Goal: Task Accomplishment & Management: Complete application form

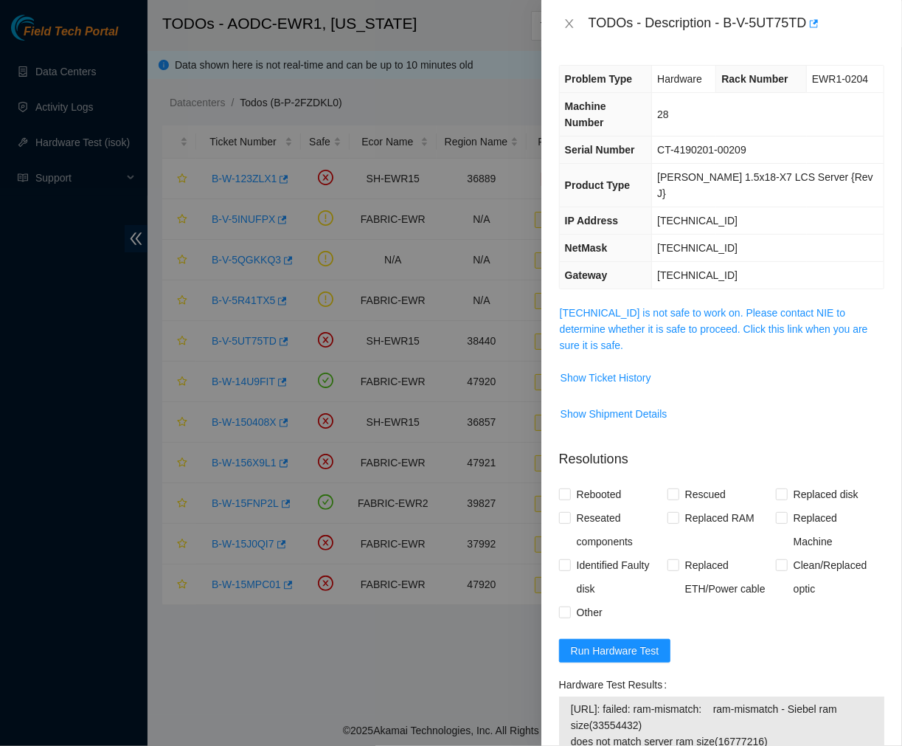
scroll to position [220, 0]
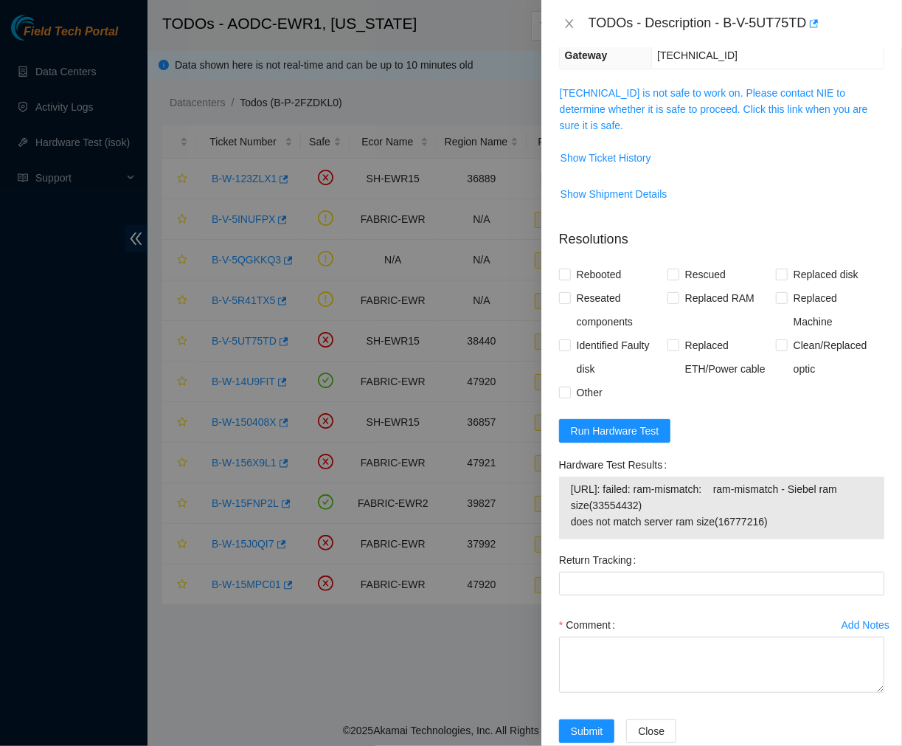
click at [753, 548] on div "Return Tracking" at bounding box center [721, 560] width 325 height 24
click at [561, 21] on button "Close" at bounding box center [569, 24] width 21 height 14
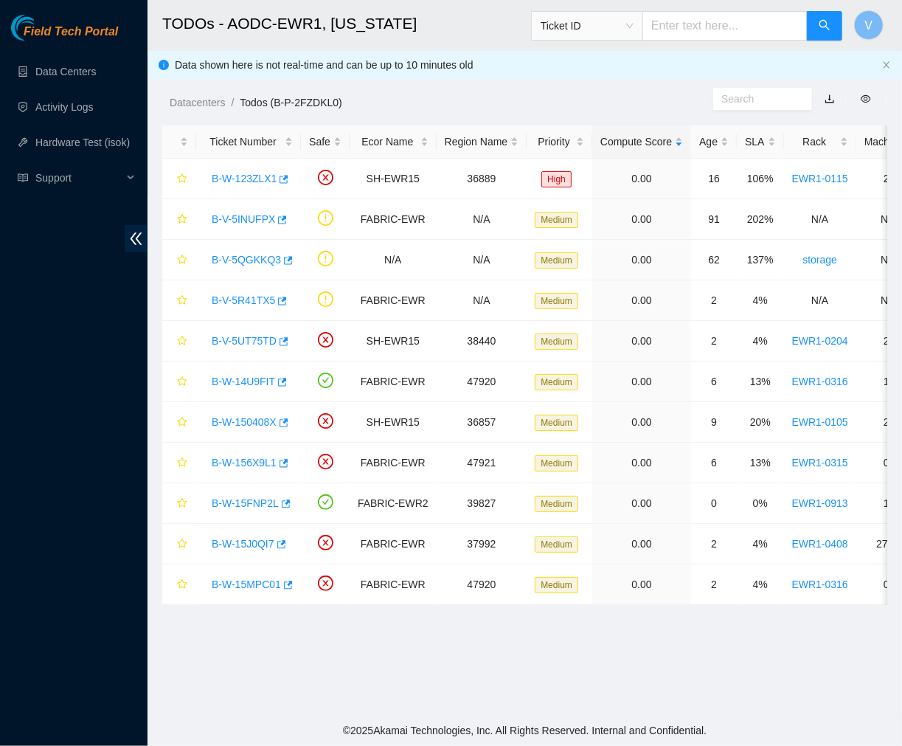
scroll to position [247, 0]
click at [81, 66] on link "Data Centers" at bounding box center [65, 72] width 60 height 12
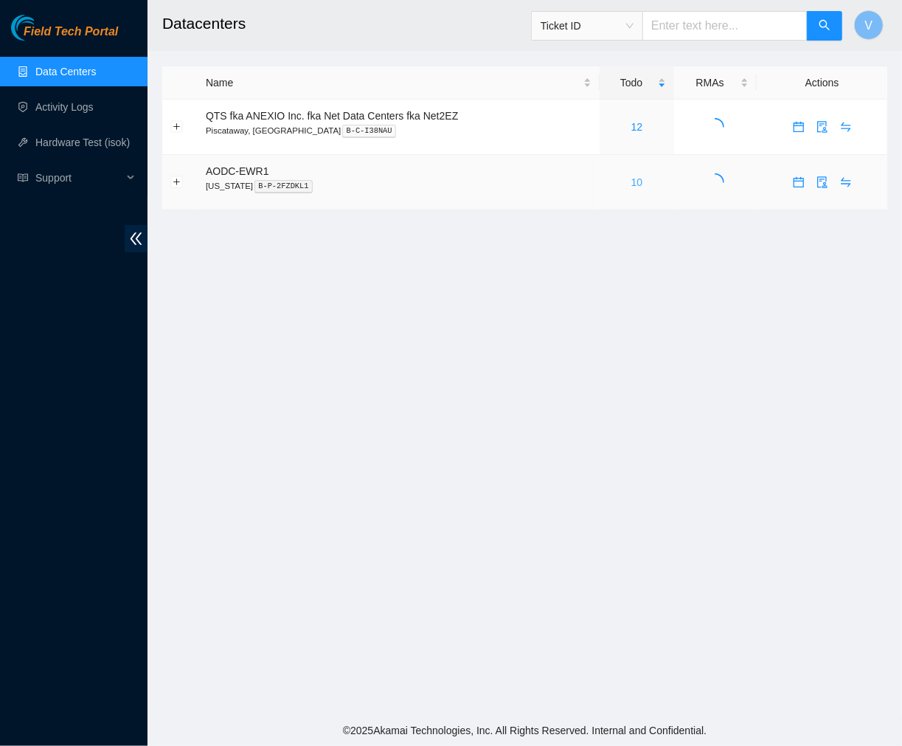
click at [639, 179] on link "10" at bounding box center [637, 182] width 12 height 12
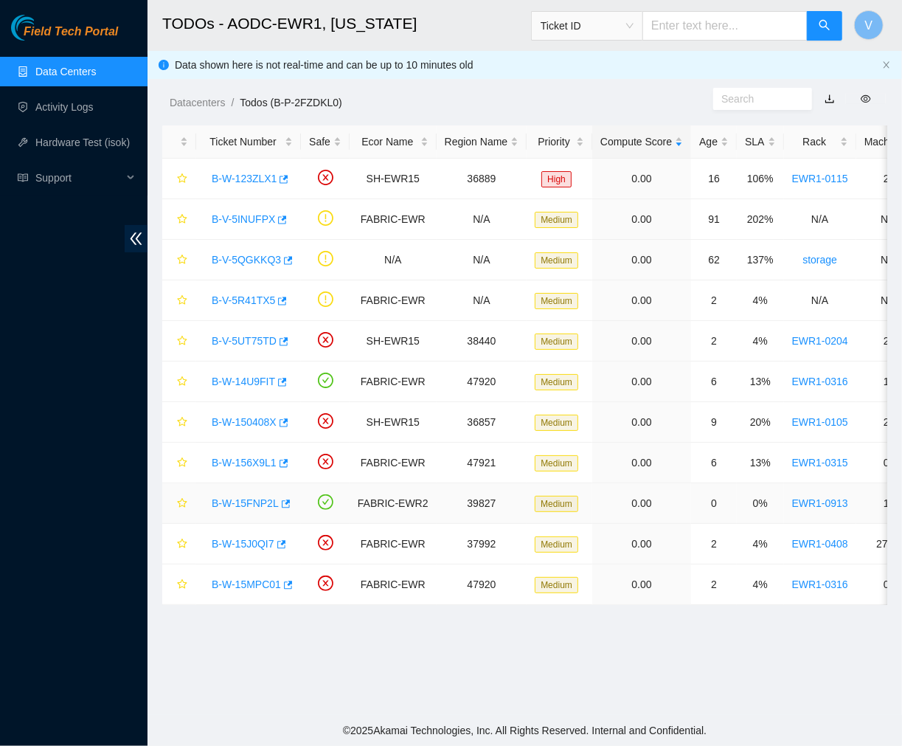
click at [253, 503] on link "B-W-15FNP2L" at bounding box center [245, 503] width 67 height 12
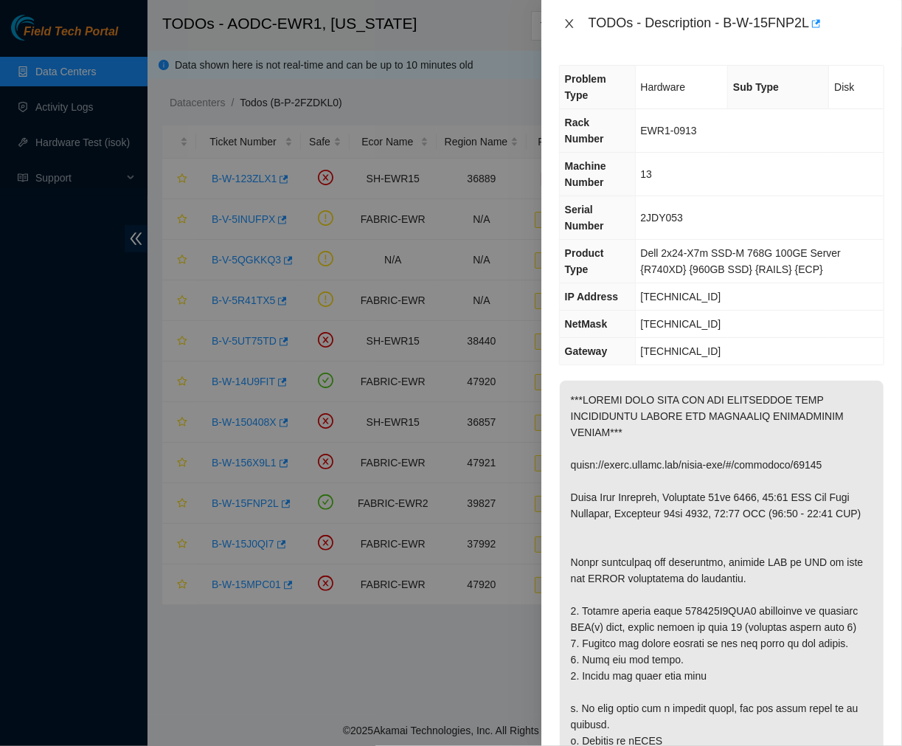
click at [572, 22] on icon "close" at bounding box center [569, 24] width 12 height 12
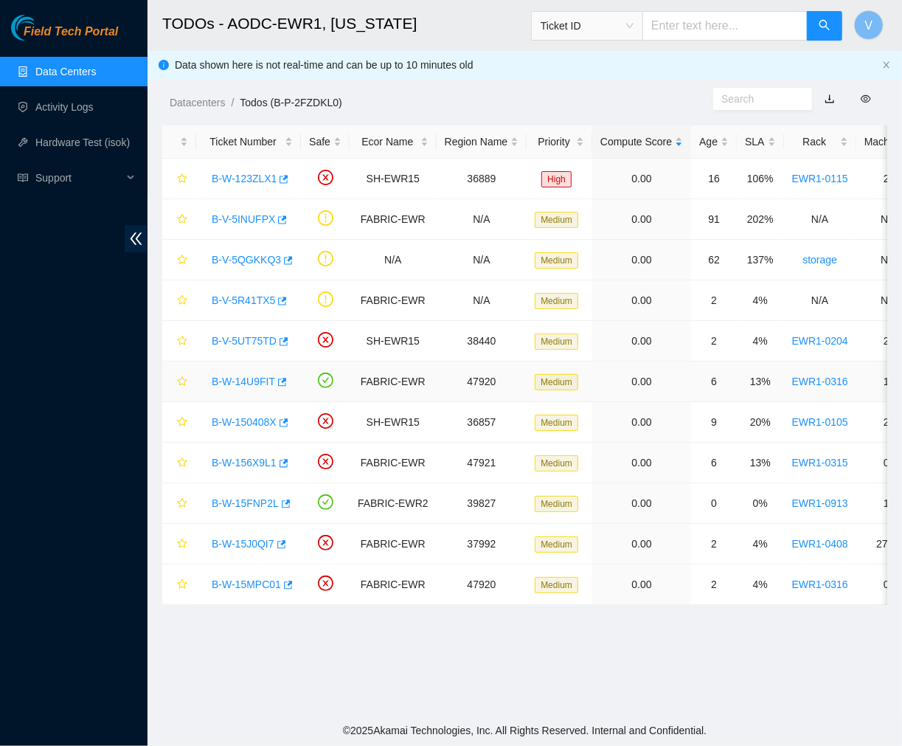
click at [243, 382] on link "B-W-14U9FIT" at bounding box center [243, 381] width 63 height 12
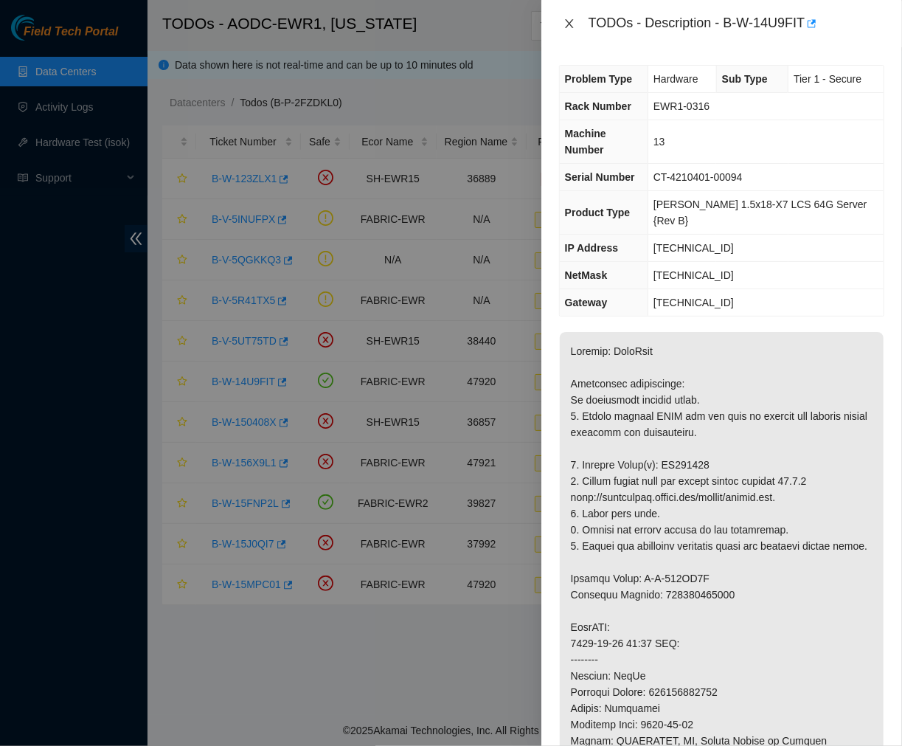
click at [568, 18] on icon "close" at bounding box center [569, 24] width 12 height 12
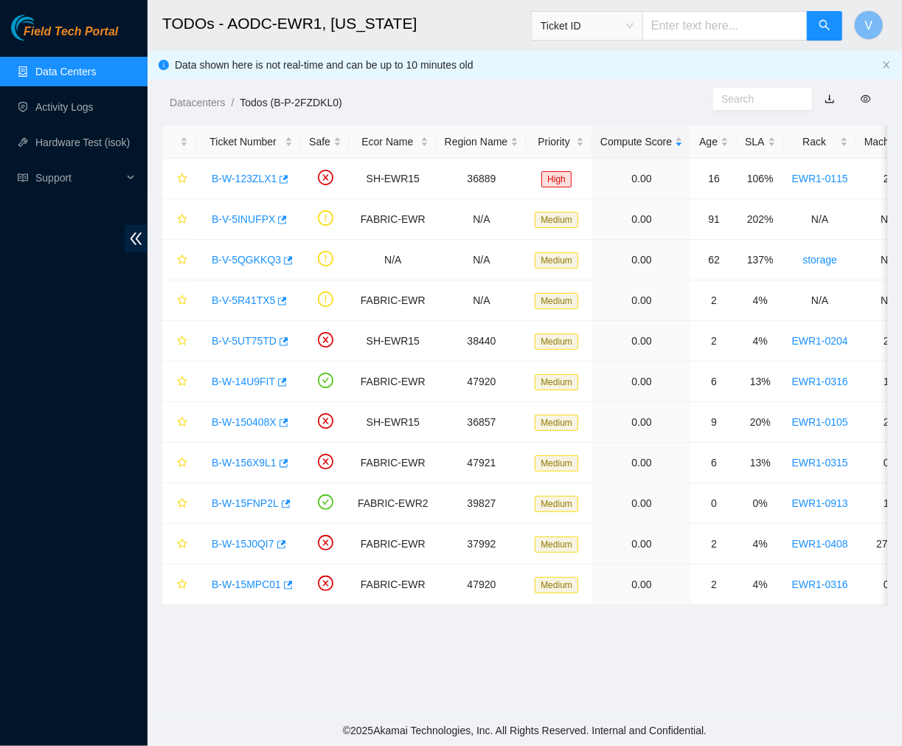
click at [677, 667] on main "TODOs - AODC-EWR1, [US_STATE] Ticket ID V Data shown here is not real-time and …" at bounding box center [524, 357] width 754 height 715
click at [249, 342] on link "B-V-5UT75TD" at bounding box center [244, 341] width 65 height 12
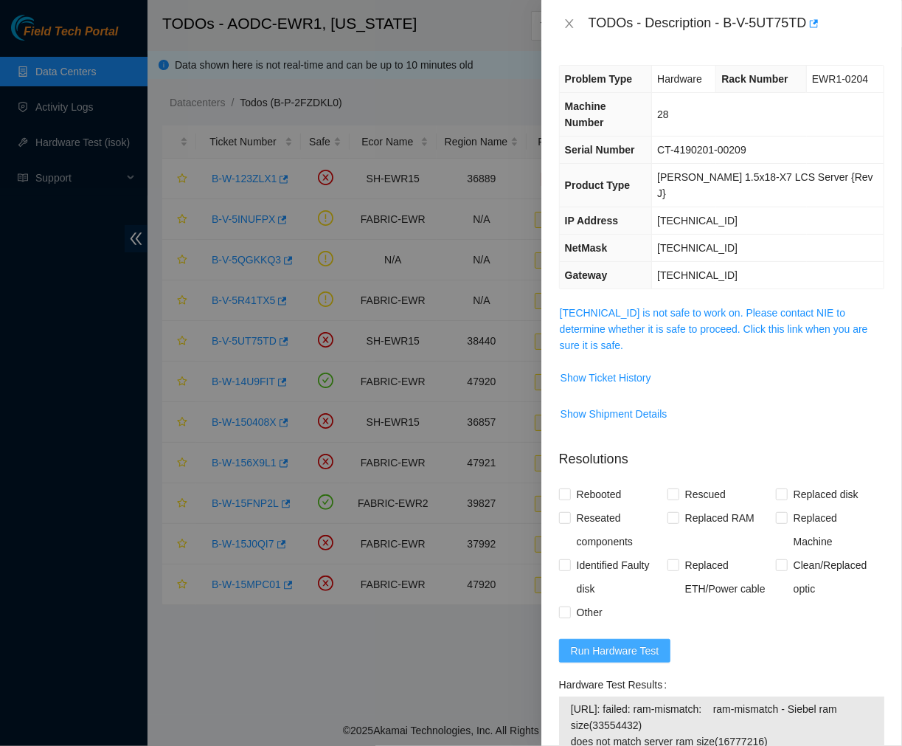
click at [603, 642] on span "Run Hardware Test" at bounding box center [615, 650] width 88 height 16
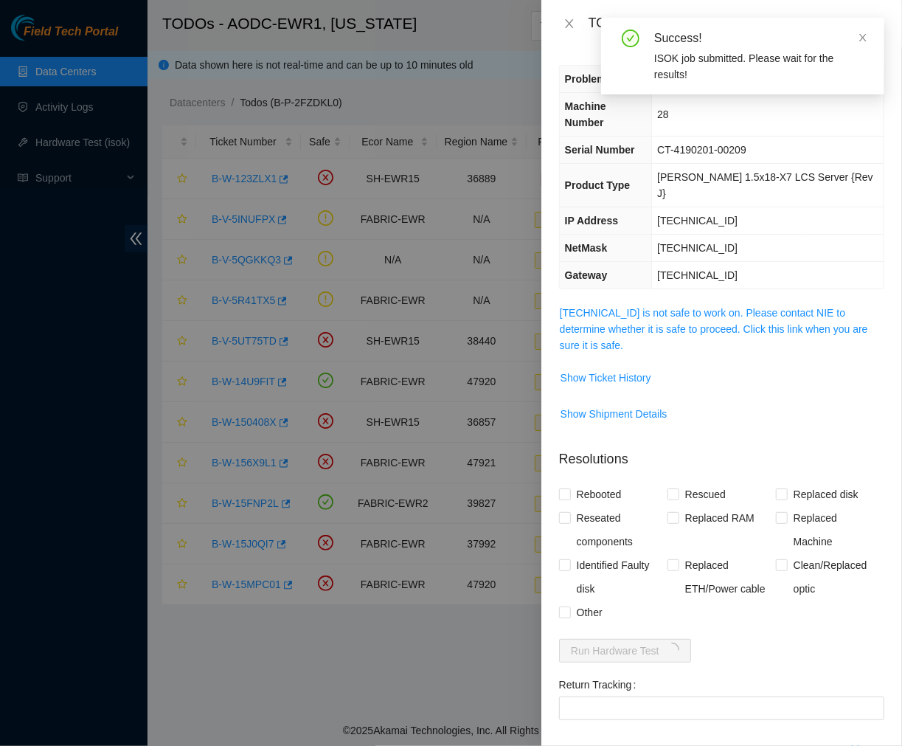
click at [790, 207] on td "[TECHNICAL_ID]" at bounding box center [768, 220] width 232 height 27
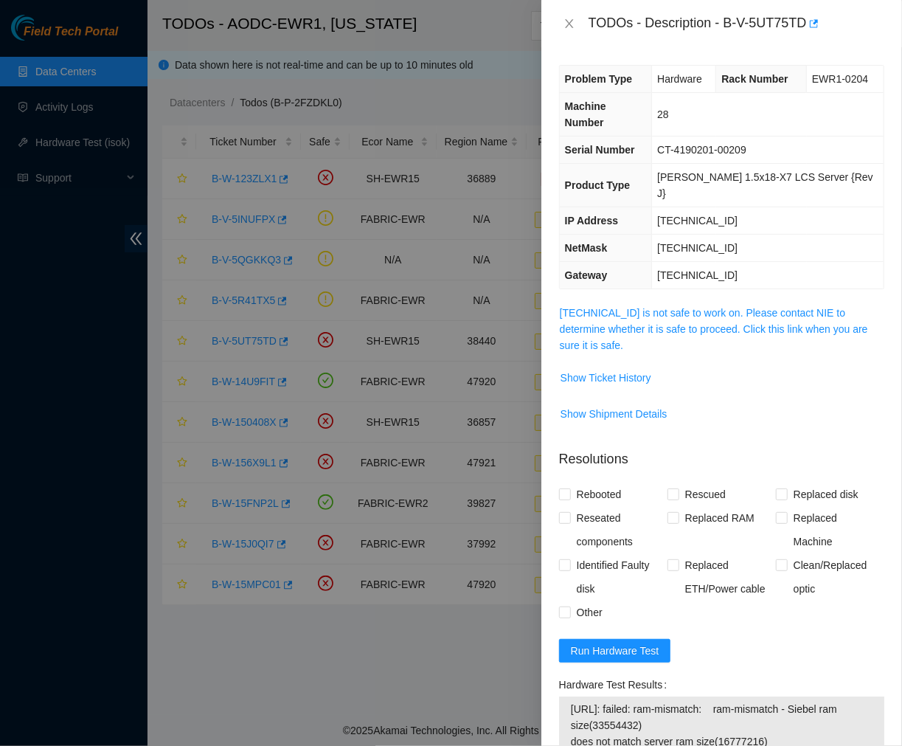
drag, startPoint x: 778, startPoint y: 712, endPoint x: 569, endPoint y: 676, distance: 211.8
click at [570, 700] on td "[URL]: failed: ram-mismatch: ram-mismatch - Siebel ram size(33554432) does not …" at bounding box center [721, 727] width 303 height 55
copy span "[URL]: failed: ram-mismatch: ram-mismatch - Siebel ram size(33554432) does not …"
click at [615, 639] on button "Run Hardware Test" at bounding box center [615, 651] width 112 height 24
click at [732, 701] on span "[URL]: failed: ram-mismatch: ram-mismatch - Siebel ram size(33554432) does not …" at bounding box center [722, 725] width 302 height 49
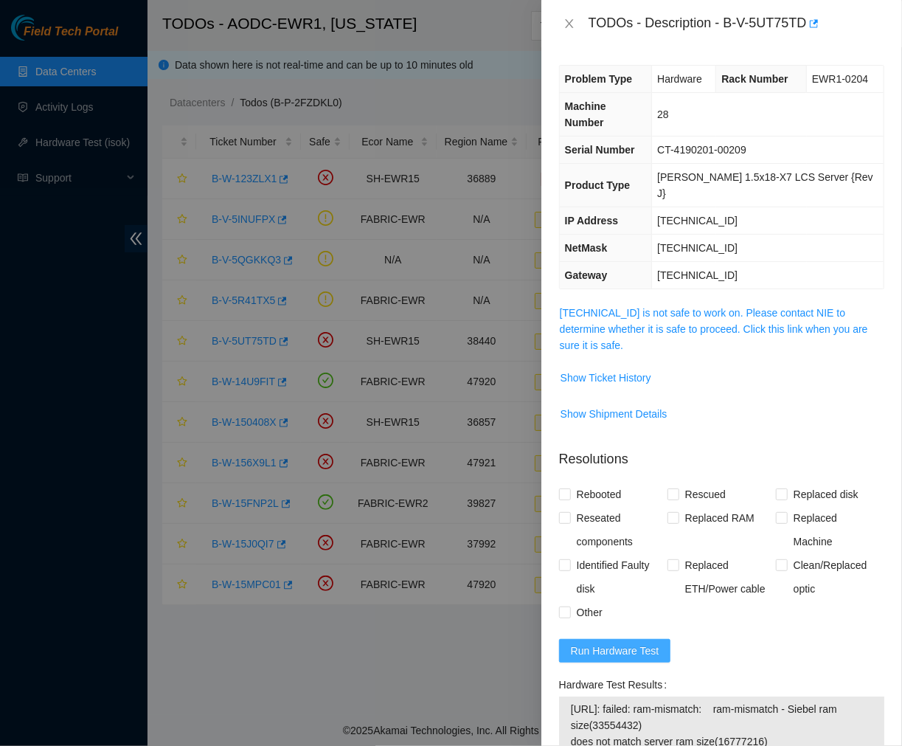
click at [616, 639] on button "Run Hardware Test" at bounding box center [615, 651] width 112 height 24
click at [779, 701] on span "[URL]: failed: ram-mismatch: ram-mismatch - Siebel ram size(33554432) does not …" at bounding box center [722, 725] width 302 height 49
click at [643, 369] on span "Show Ticket History" at bounding box center [605, 377] width 91 height 16
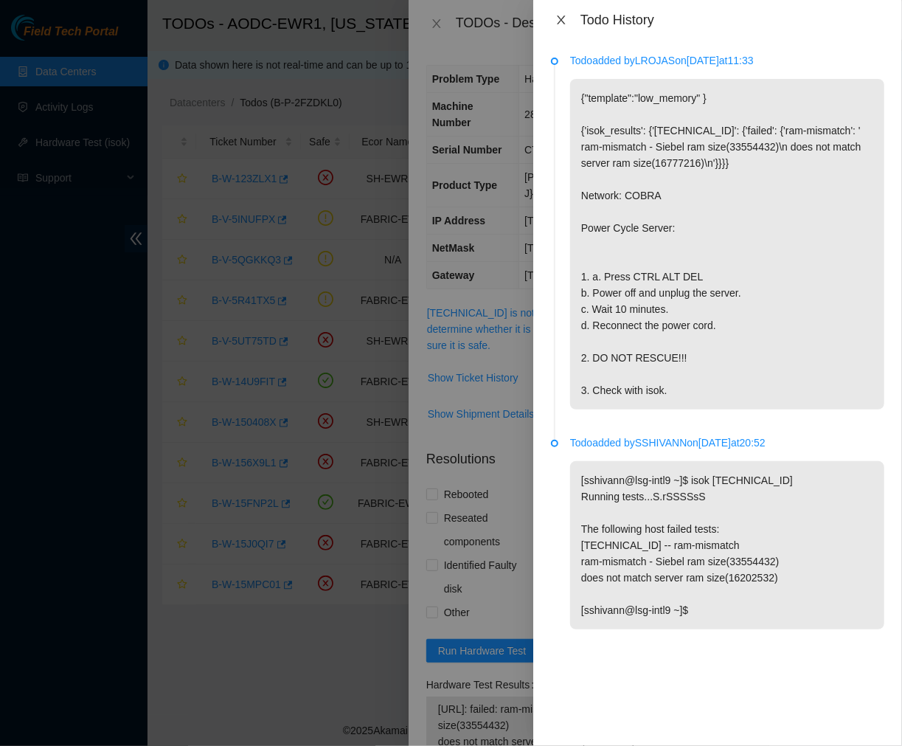
click at [558, 18] on icon "close" at bounding box center [561, 20] width 12 height 12
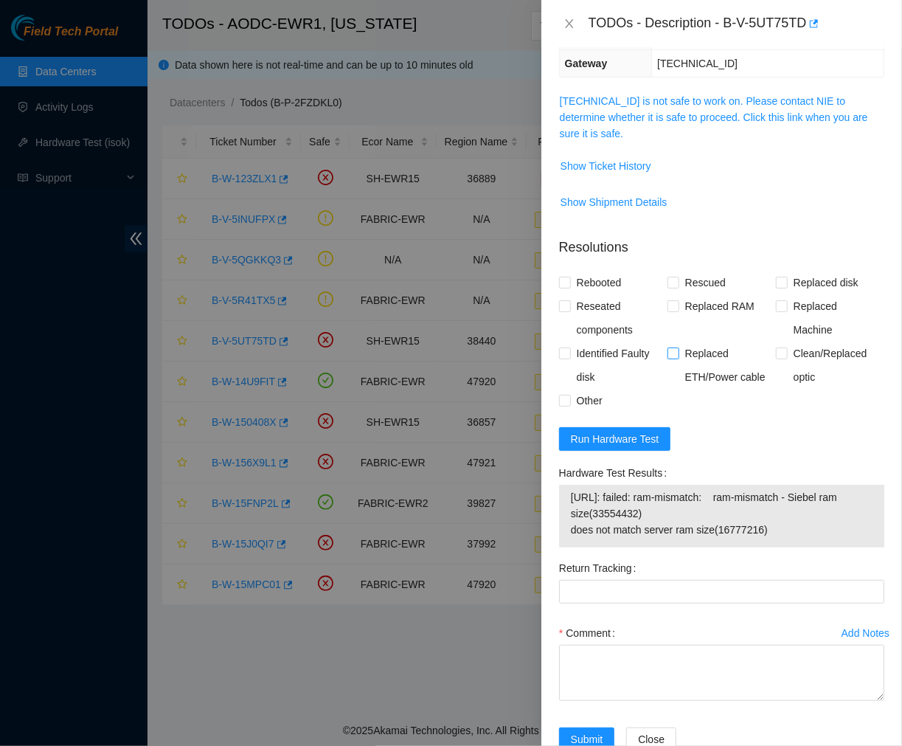
scroll to position [220, 0]
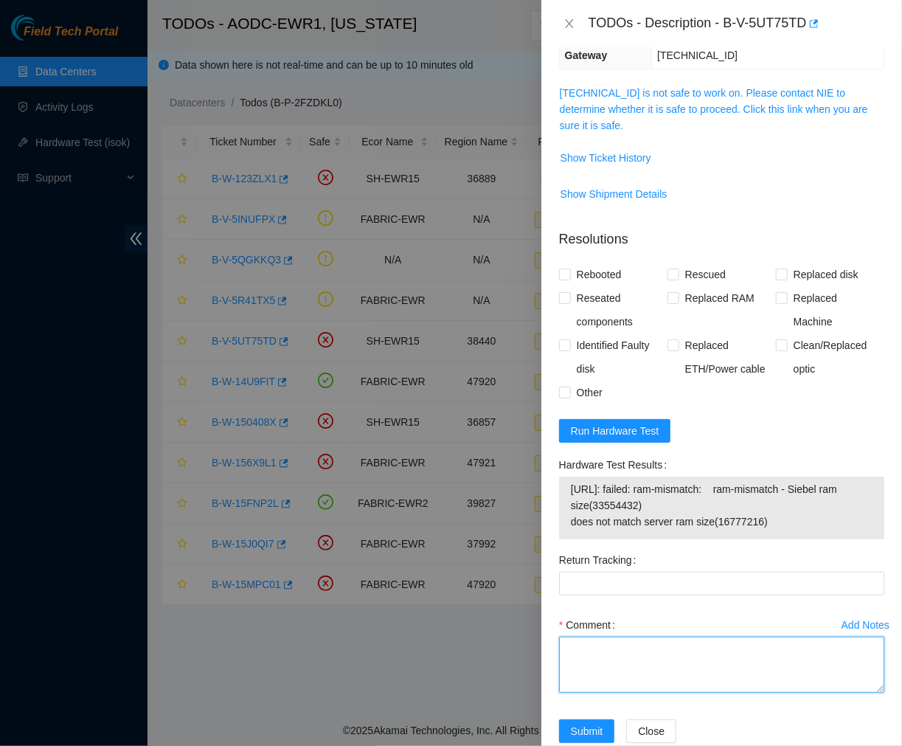
click at [647, 636] on textarea "Comment" at bounding box center [721, 664] width 325 height 56
paste textarea "Ticket #: B-V-5UT75TD - Verified with [PERSON_NAME] to know if the ticket was o…"
click at [614, 650] on textarea "Comment" at bounding box center [721, 664] width 325 height 56
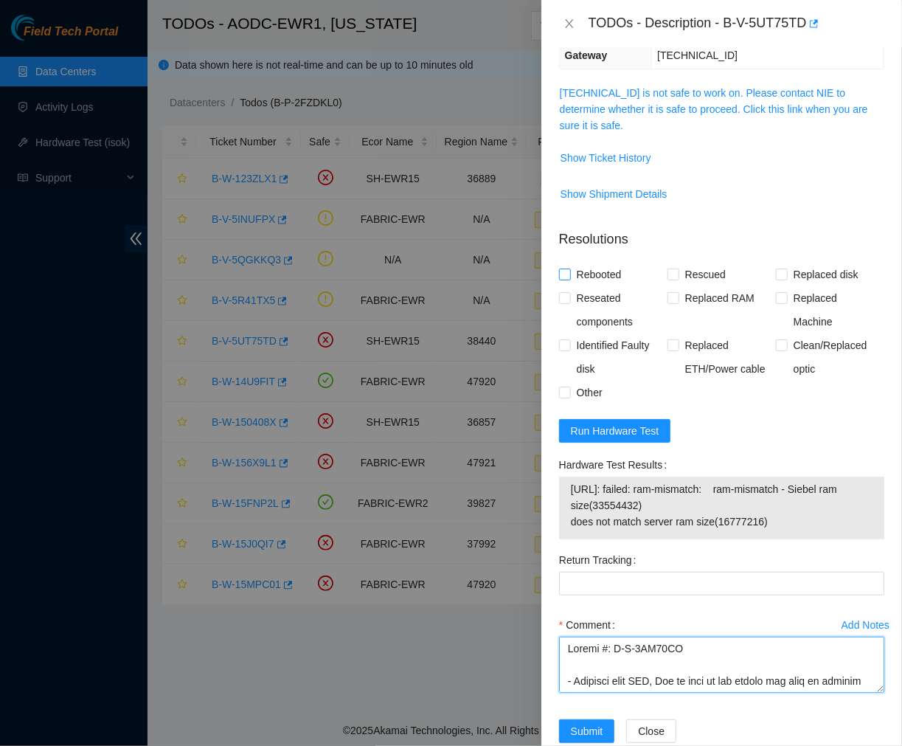
type textarea "Ticket #: B-V-5UT75TD - Verified with [PERSON_NAME] to know if the ticket was o…"
click at [565, 268] on input "Rebooted" at bounding box center [564, 273] width 10 height 10
checkbox input "true"
click at [563, 292] on input "Reseated components" at bounding box center [564, 297] width 10 height 10
checkbox input "true"
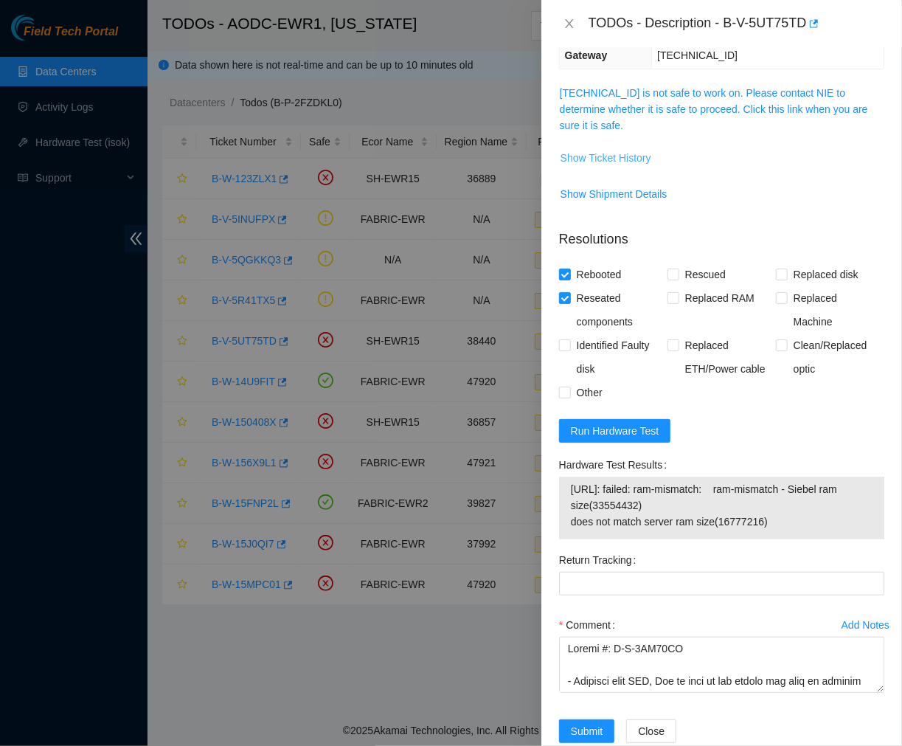
click at [631, 150] on span "Show Ticket History" at bounding box center [605, 158] width 91 height 16
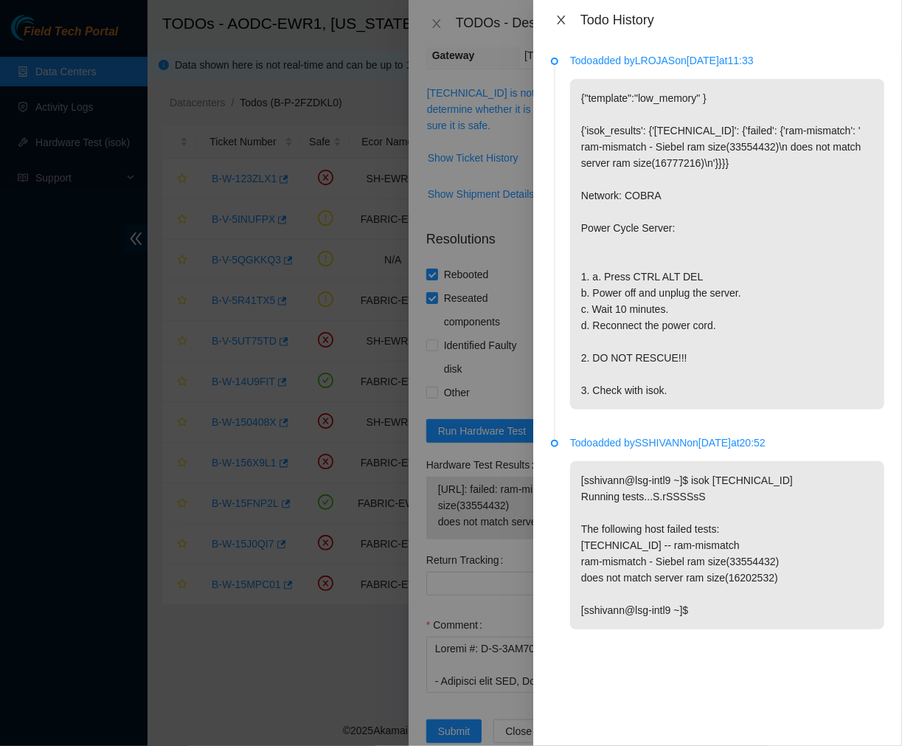
click at [559, 18] on icon "close" at bounding box center [561, 20] width 12 height 12
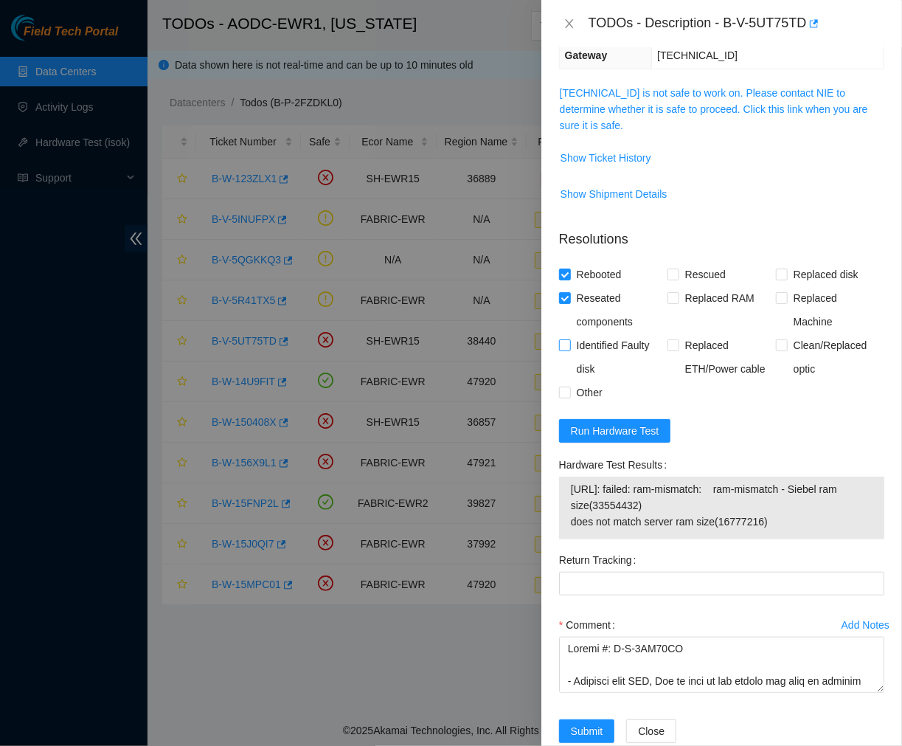
click at [563, 339] on input "Identified Faulty disk" at bounding box center [564, 344] width 10 height 10
checkbox input "false"
click at [561, 386] on input "Other" at bounding box center [564, 391] width 10 height 10
checkbox input "true"
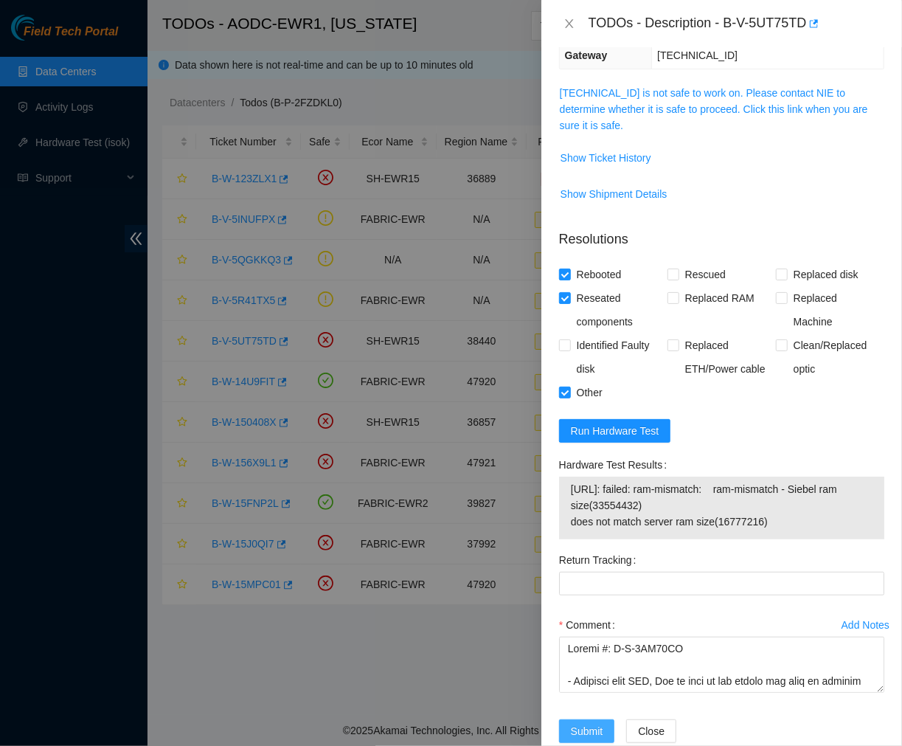
click at [586, 723] on span "Submit" at bounding box center [587, 731] width 32 height 16
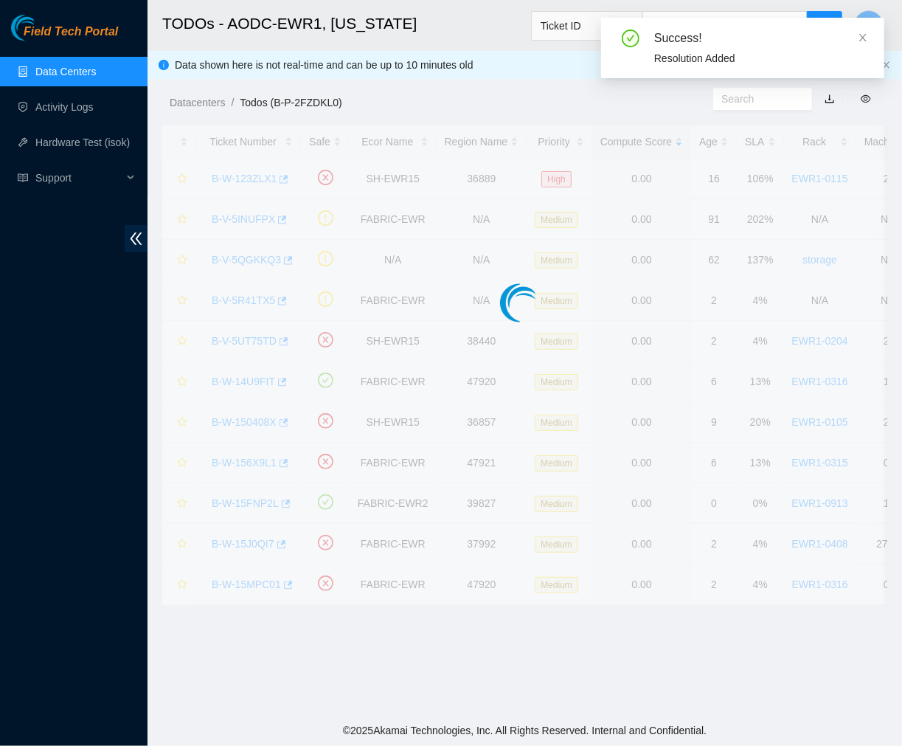
scroll to position [247, 0]
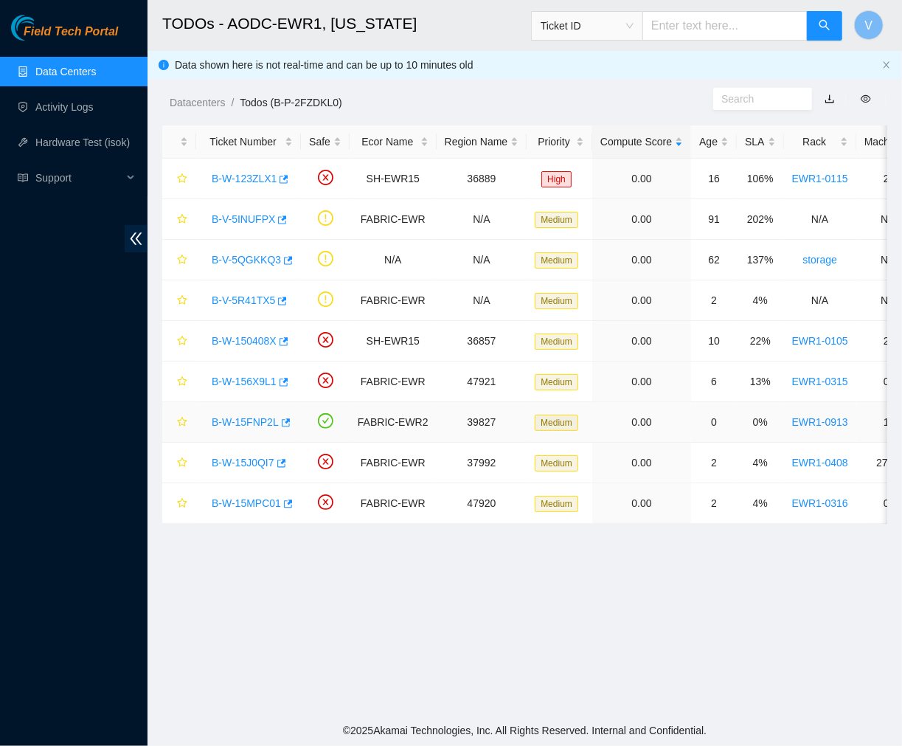
click at [237, 423] on link "B-W-15FNP2L" at bounding box center [245, 422] width 67 height 12
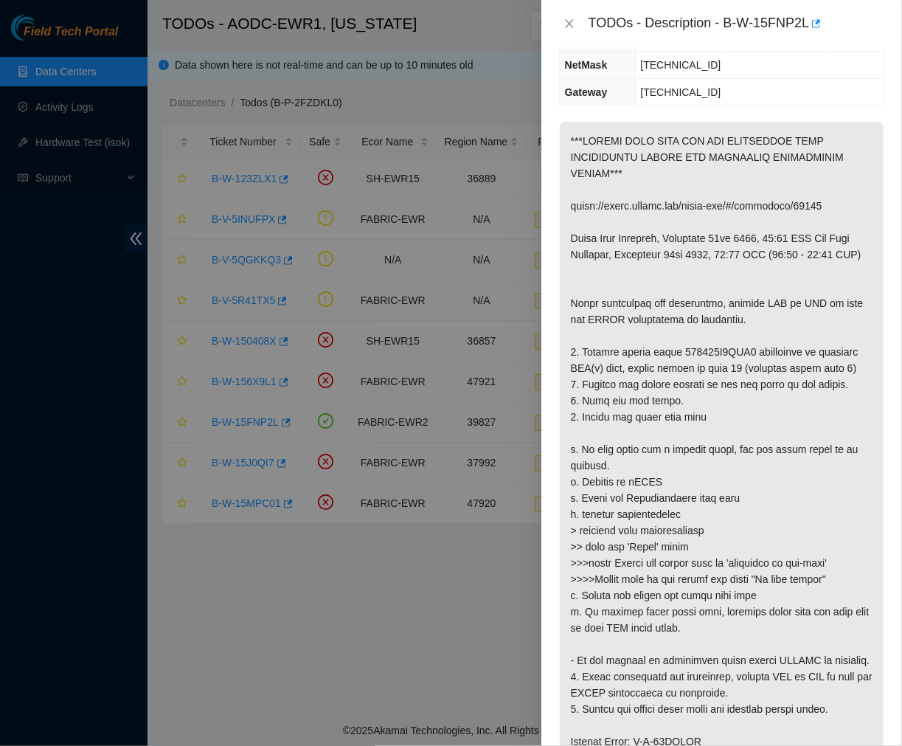
scroll to position [258, 0]
click at [689, 511] on p at bounding box center [722, 644] width 324 height 1044
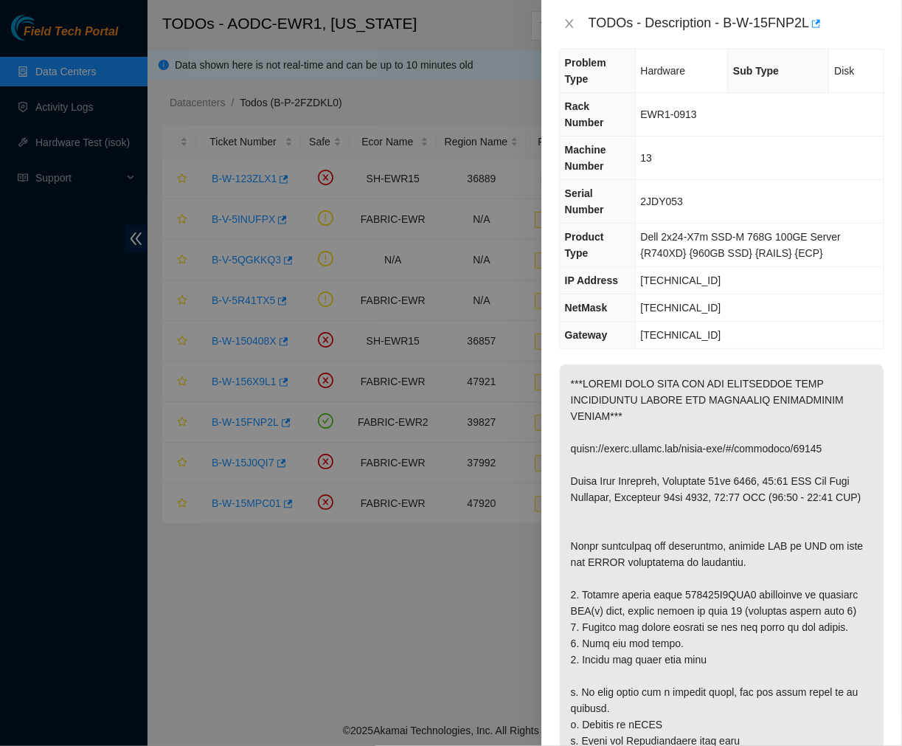
scroll to position [15, 0]
click at [571, 18] on icon "close" at bounding box center [569, 24] width 12 height 12
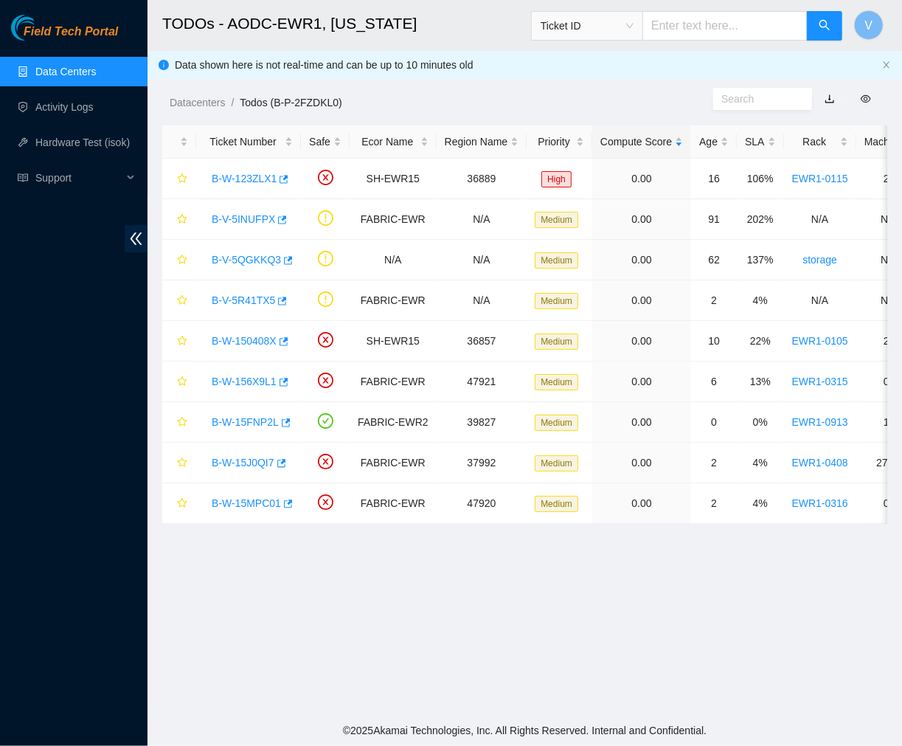
click at [67, 66] on link "Data Centers" at bounding box center [65, 72] width 60 height 12
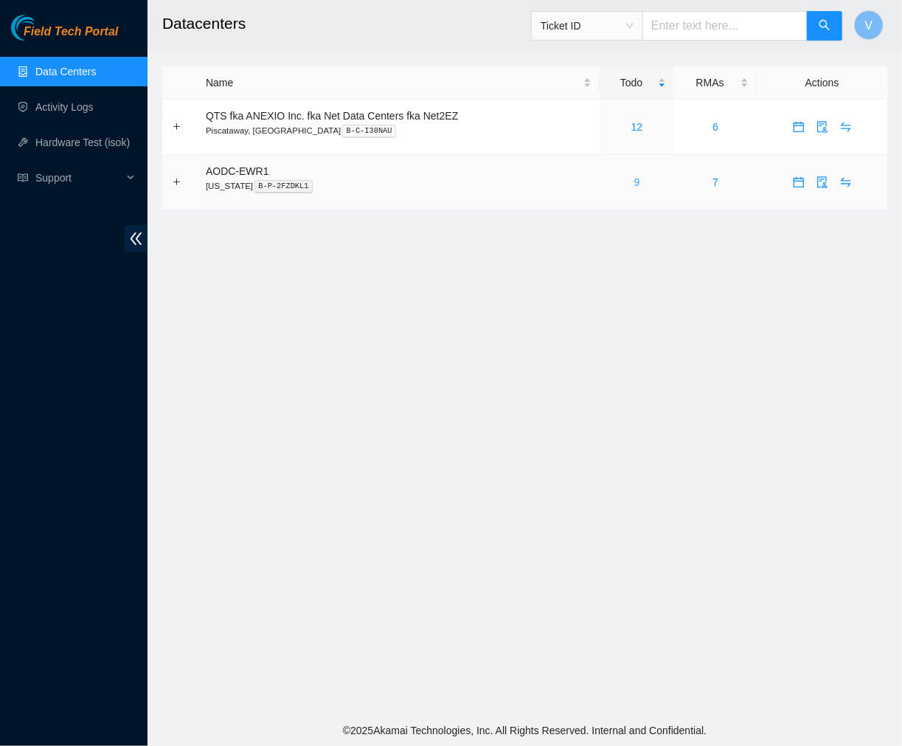
click at [638, 180] on link "9" at bounding box center [637, 182] width 6 height 12
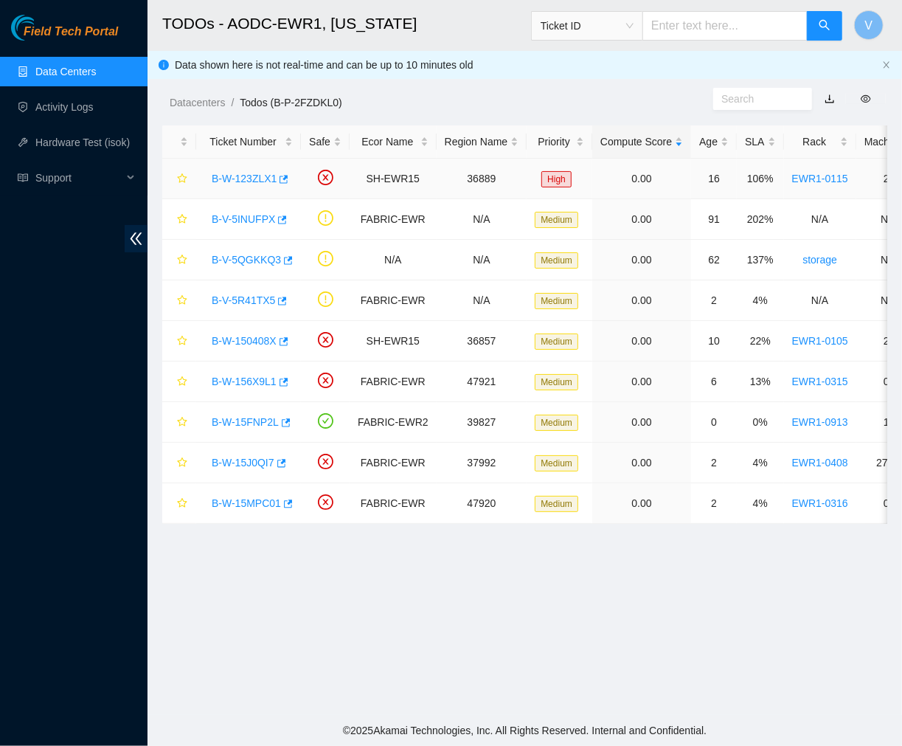
click at [251, 178] on link "B-W-123ZLX1" at bounding box center [244, 179] width 65 height 12
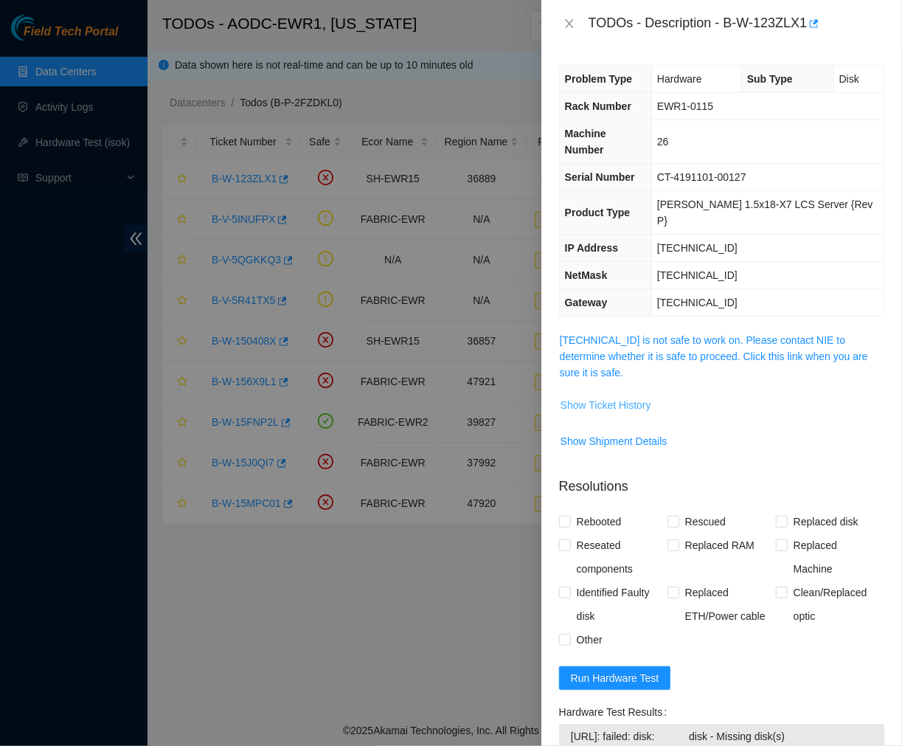
click at [596, 397] on span "Show Ticket History" at bounding box center [605, 405] width 91 height 16
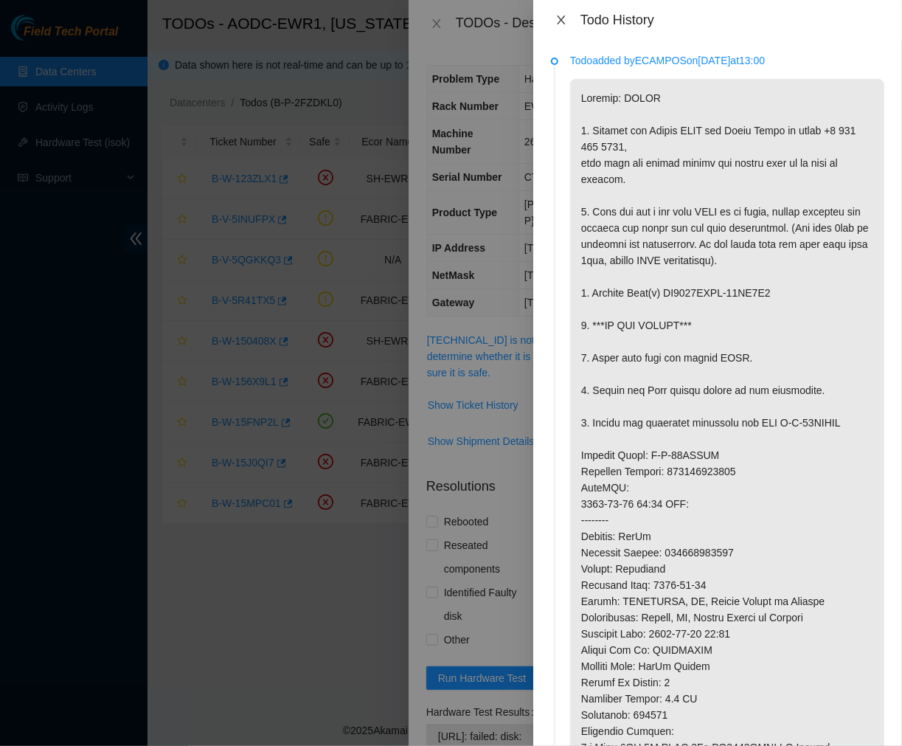
click at [555, 21] on icon "close" at bounding box center [561, 20] width 12 height 12
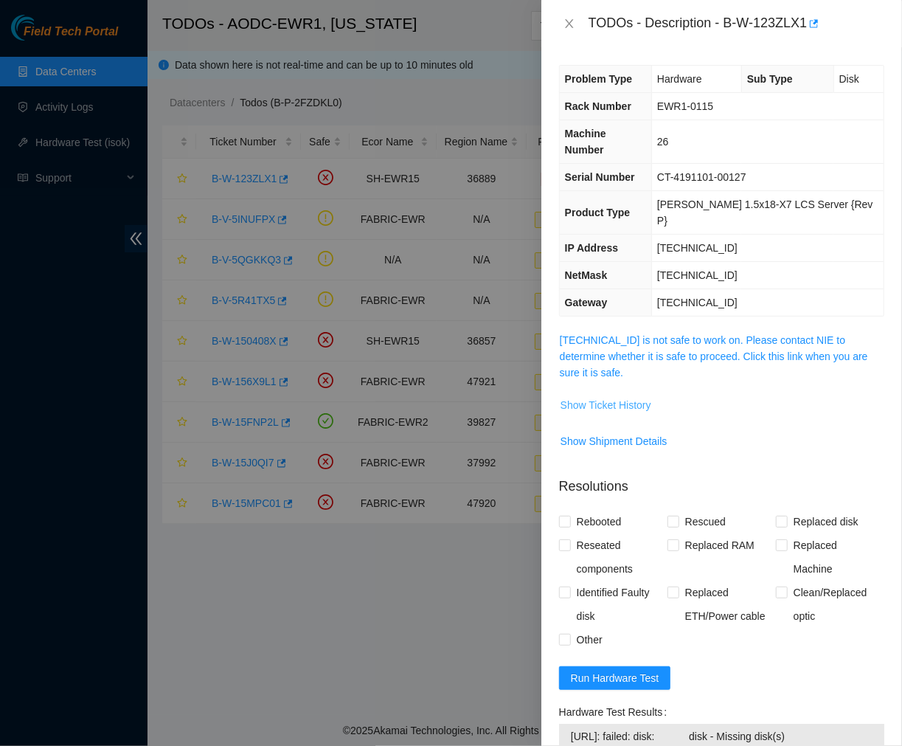
click at [591, 397] on span "Show Ticket History" at bounding box center [605, 405] width 91 height 16
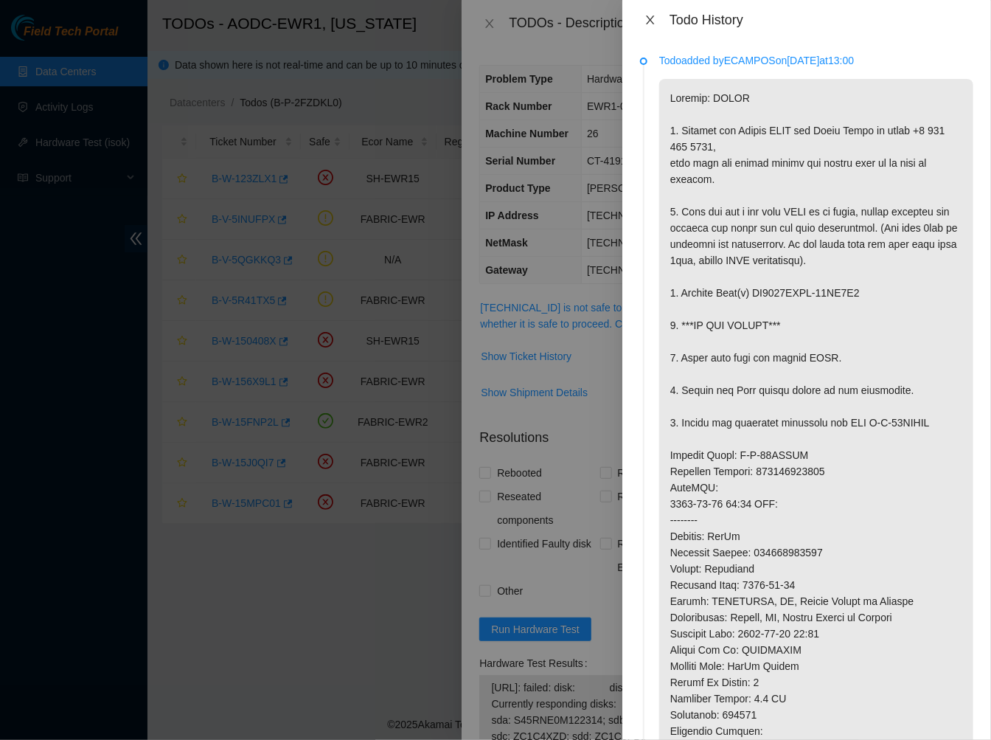
click at [655, 13] on button "Close" at bounding box center [650, 20] width 21 height 14
